Goal: Information Seeking & Learning: Learn about a topic

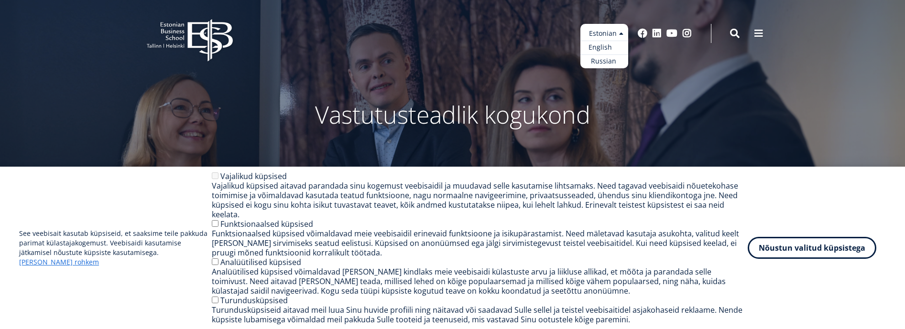
click at [608, 47] on link "English" at bounding box center [604, 48] width 48 height 14
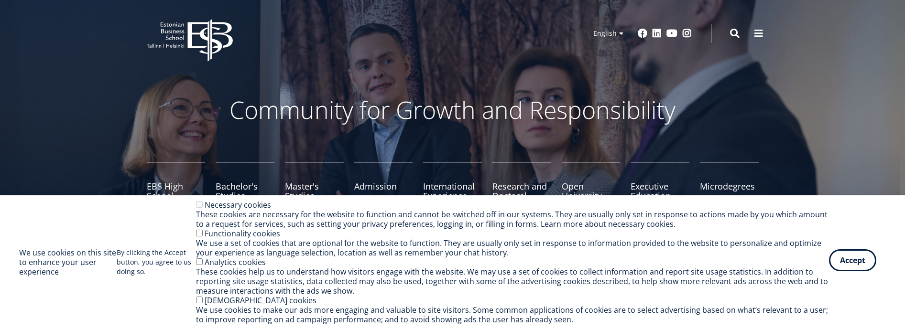
drag, startPoint x: 850, startPoint y: 268, endPoint x: 844, endPoint y: 267, distance: 5.8
click at [847, 269] on button "Accept" at bounding box center [852, 261] width 47 height 22
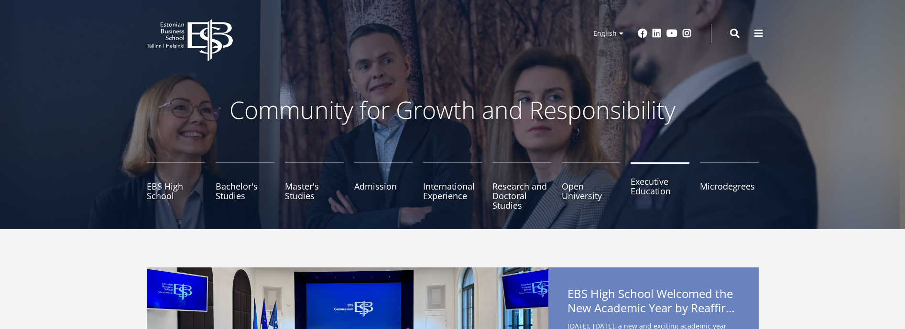
click at [652, 191] on link "Executive Education" at bounding box center [659, 187] width 59 height 48
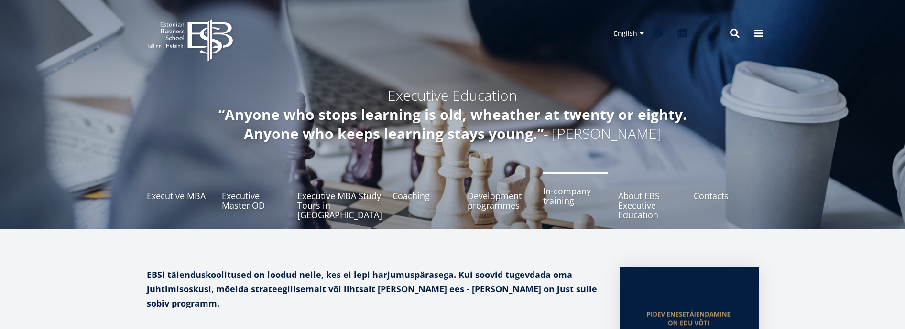
click at [565, 200] on link "In-company training" at bounding box center [575, 196] width 65 height 48
